Goal: Information Seeking & Learning: Learn about a topic

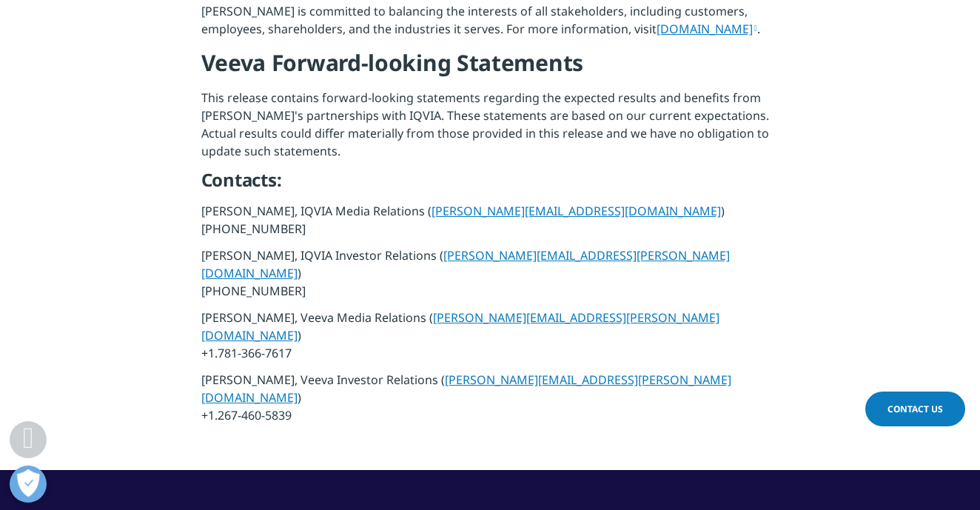
scroll to position [1757, 0]
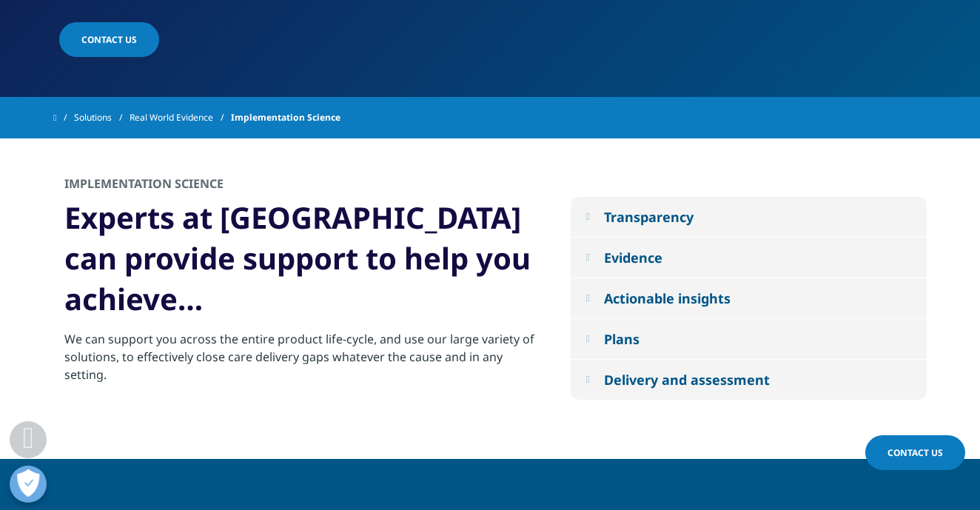
scroll to position [494, 0]
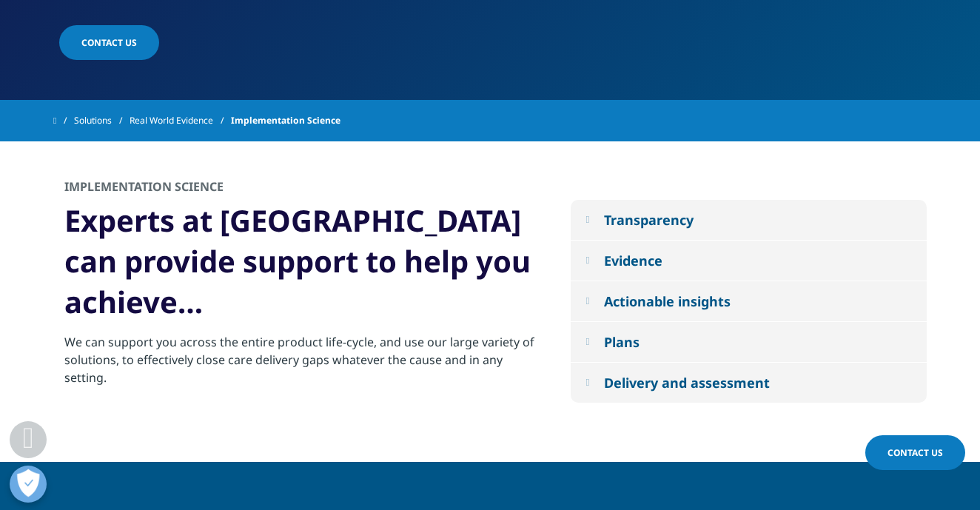
click at [738, 205] on button "Transparency" at bounding box center [748, 220] width 356 height 40
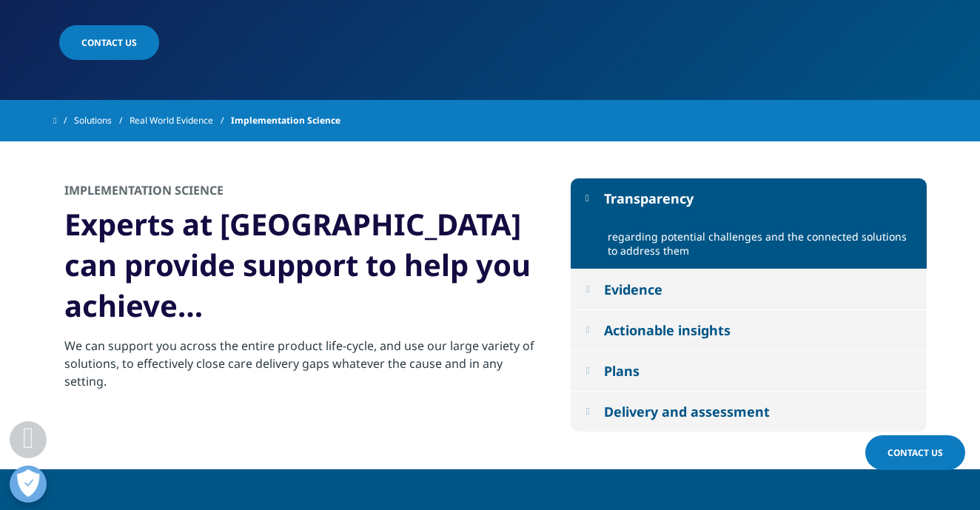
click at [737, 205] on button "Transparency" at bounding box center [748, 198] width 356 height 40
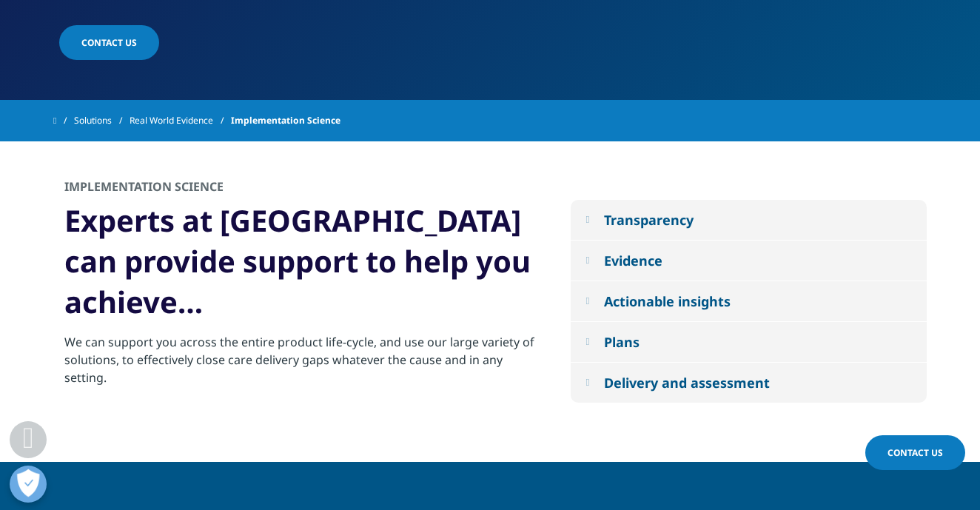
click at [718, 242] on button "Evidence" at bounding box center [748, 260] width 356 height 40
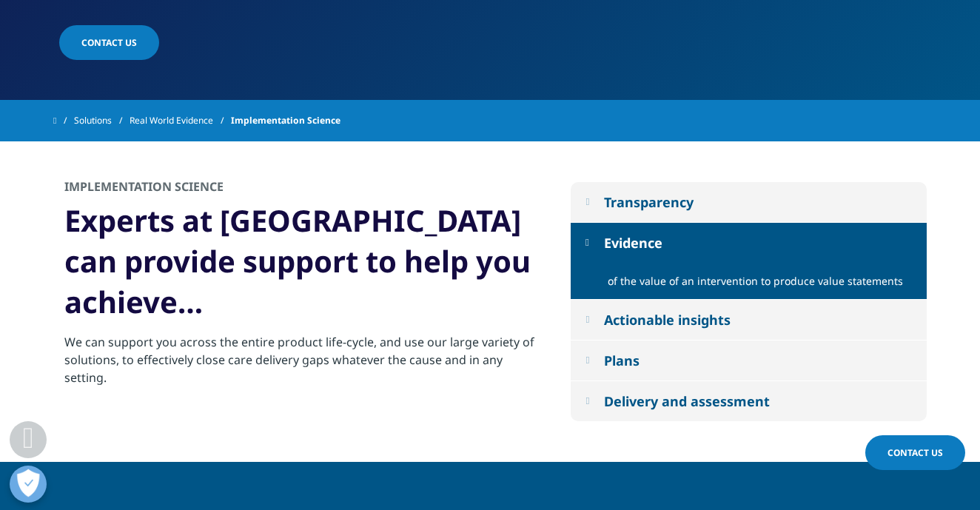
click at [718, 242] on button "Evidence" at bounding box center [748, 243] width 356 height 40
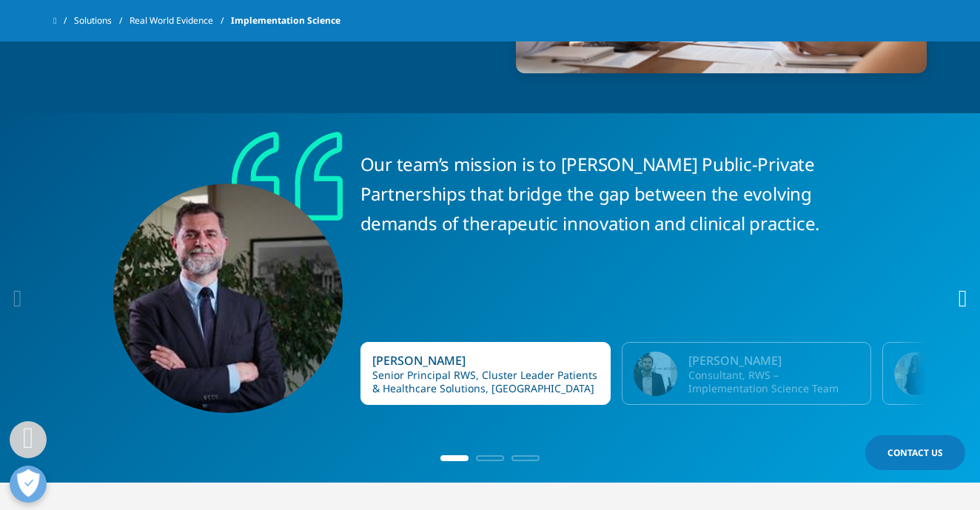
scroll to position [1160, 0]
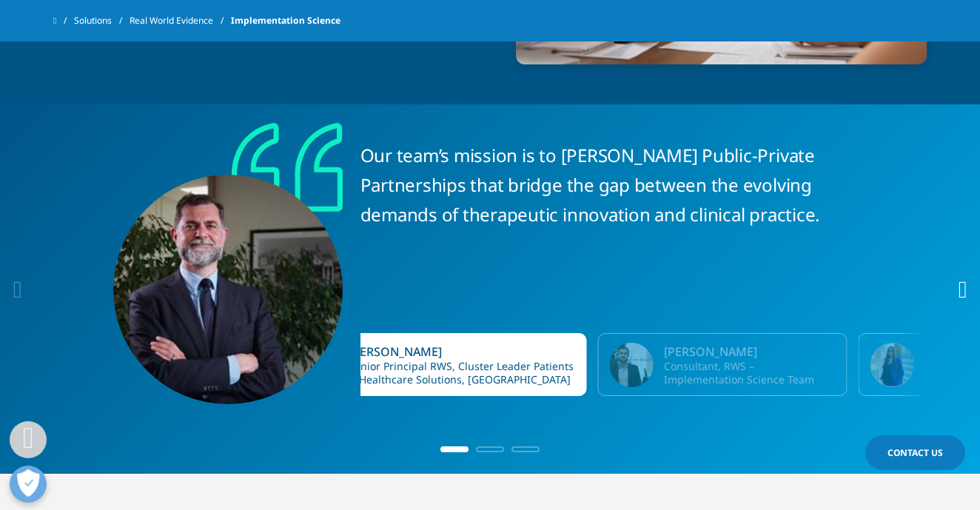
click at [460, 343] on div "[PERSON_NAME]" at bounding box center [462, 351] width 226 height 16
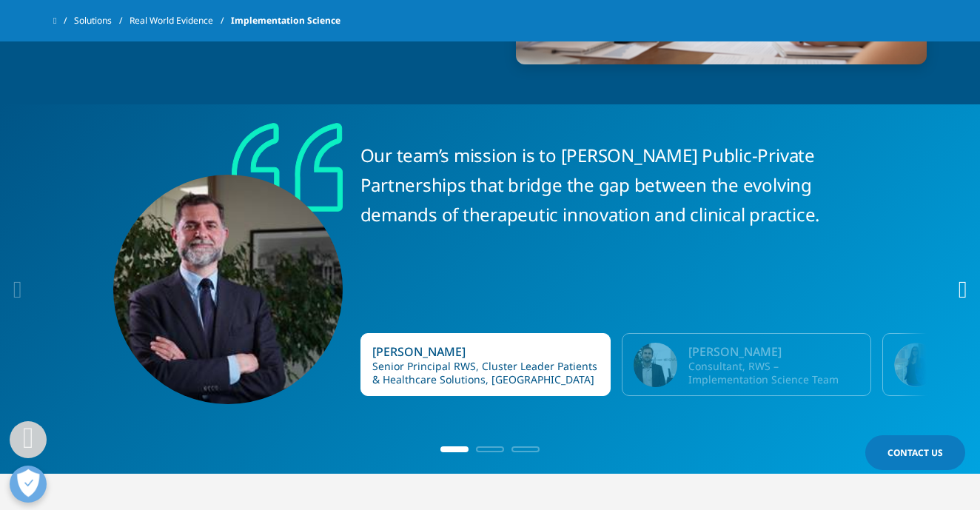
click at [460, 343] on div "[PERSON_NAME]" at bounding box center [485, 351] width 226 height 16
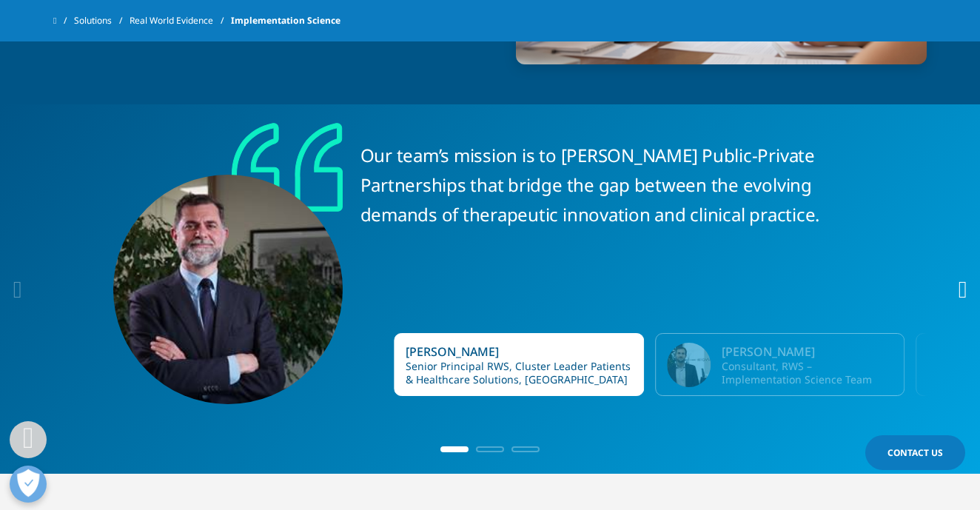
click at [450, 343] on div "[PERSON_NAME]" at bounding box center [518, 351] width 226 height 16
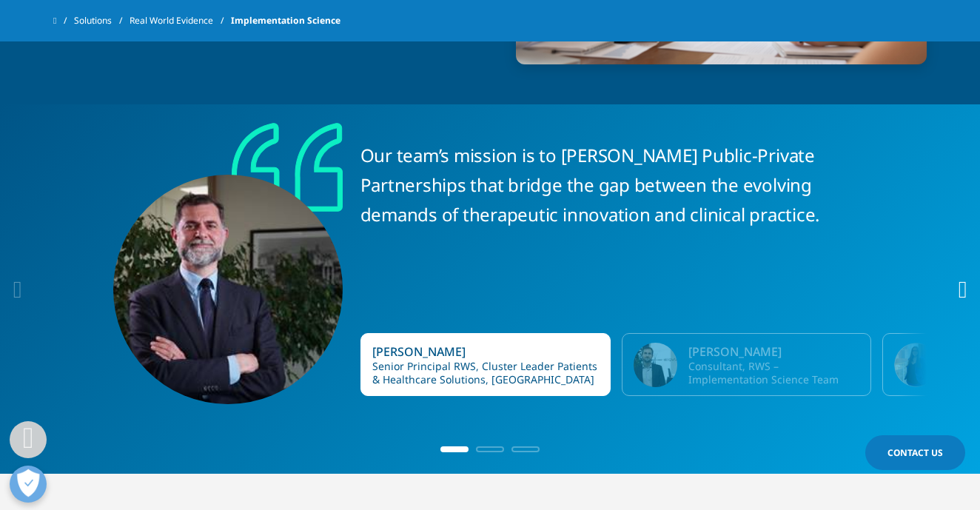
click at [688, 346] on div "Simone Parretti Consultant, RWS – Implementation Science Team" at bounding box center [747, 364] width 250 height 63
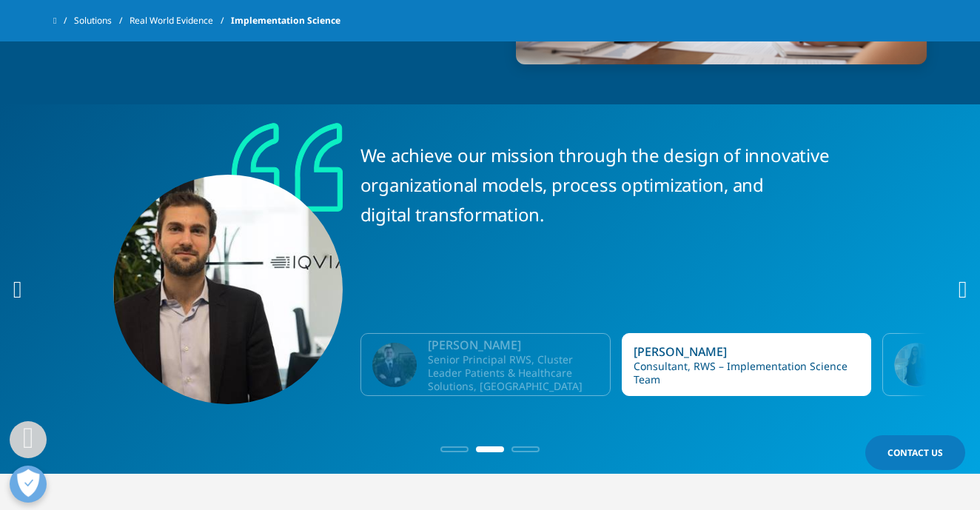
click at [959, 277] on icon "Next slide" at bounding box center [962, 289] width 9 height 24
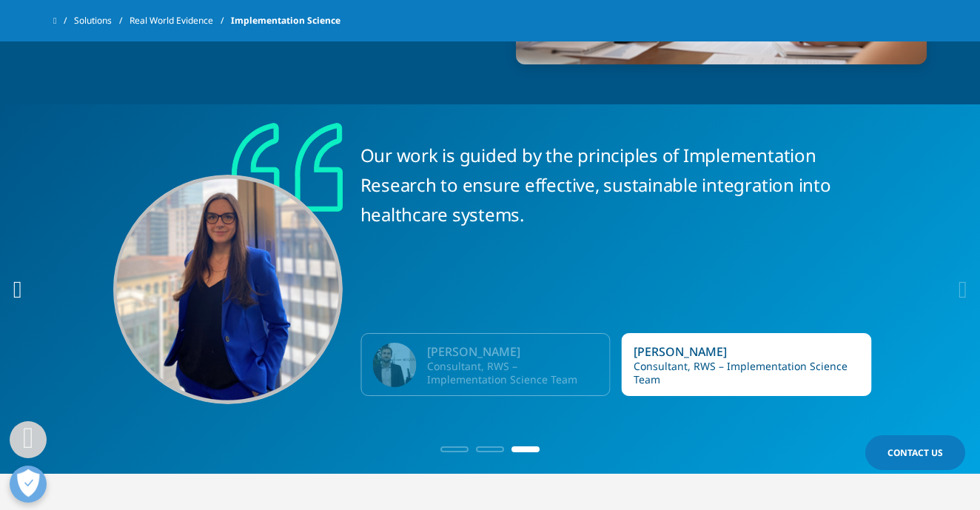
click at [22, 277] on icon "Previous slide" at bounding box center [17, 289] width 9 height 24
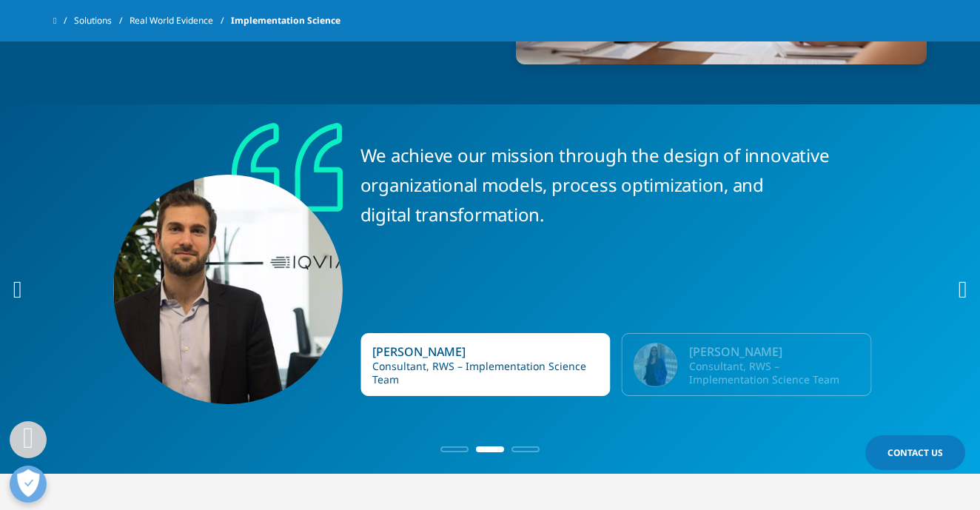
click at [754, 360] on div "Consultant, RWS – Implementation Science Team" at bounding box center [774, 373] width 171 height 27
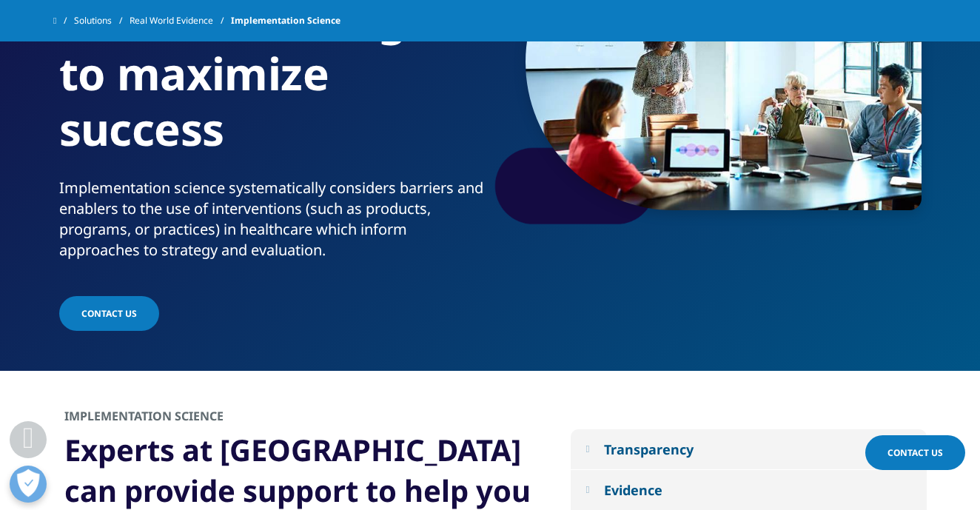
scroll to position [0, 0]
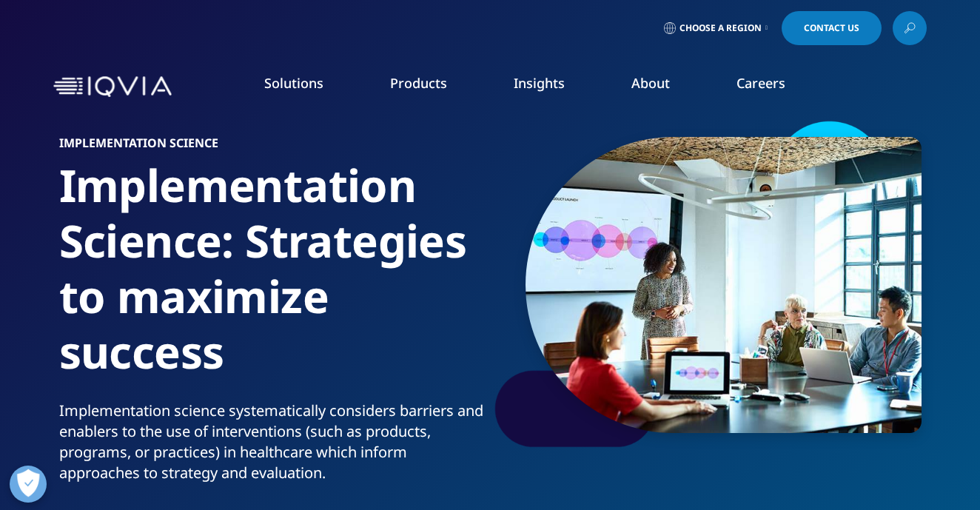
click at [294, 90] on link "Solutions" at bounding box center [293, 83] width 59 height 18
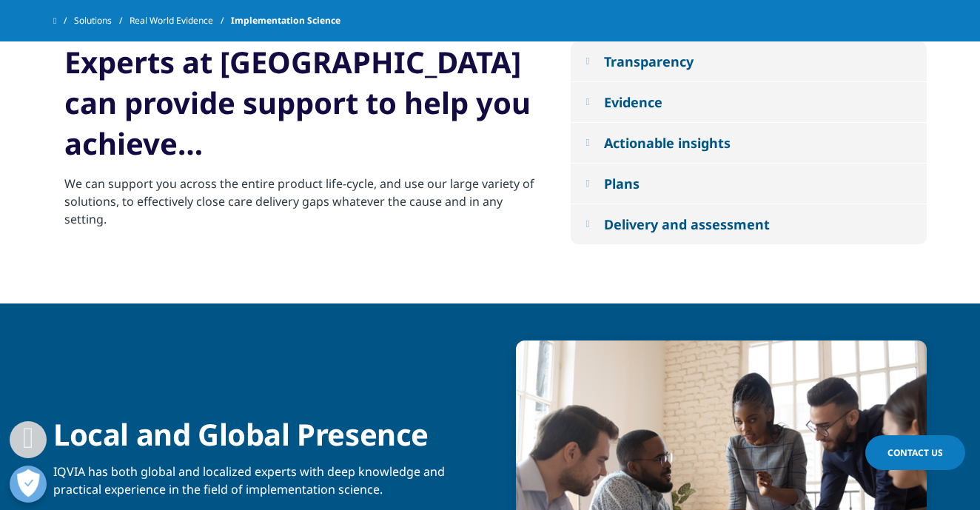
scroll to position [635, 0]
